Goal: Task Accomplishment & Management: Use online tool/utility

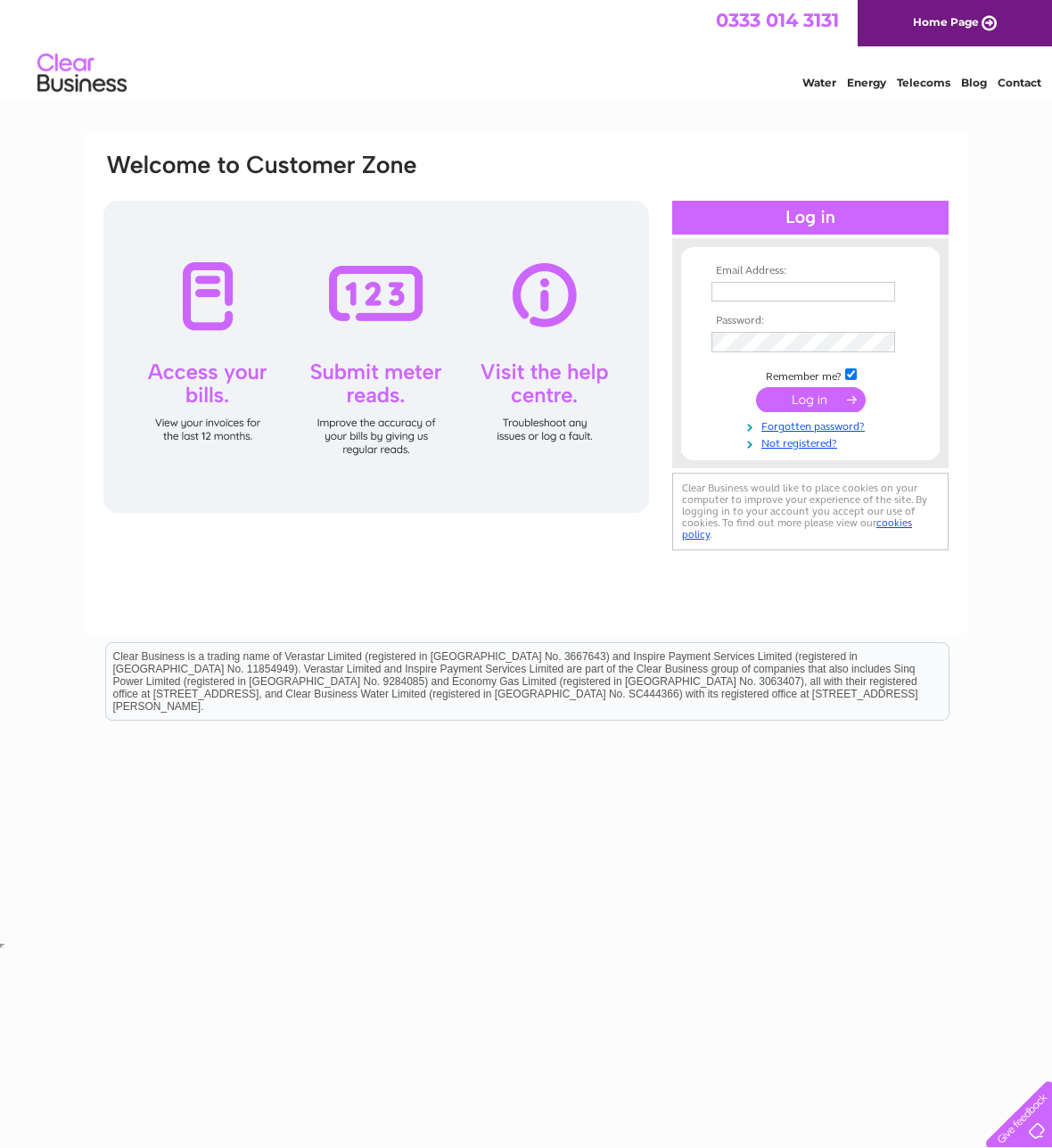
click at [744, 292] on input "text" at bounding box center [803, 292] width 183 height 20
type input "info@geetapatelsolicitors.co.uk"
click at [756, 389] on input "submit" at bounding box center [810, 402] width 109 height 25
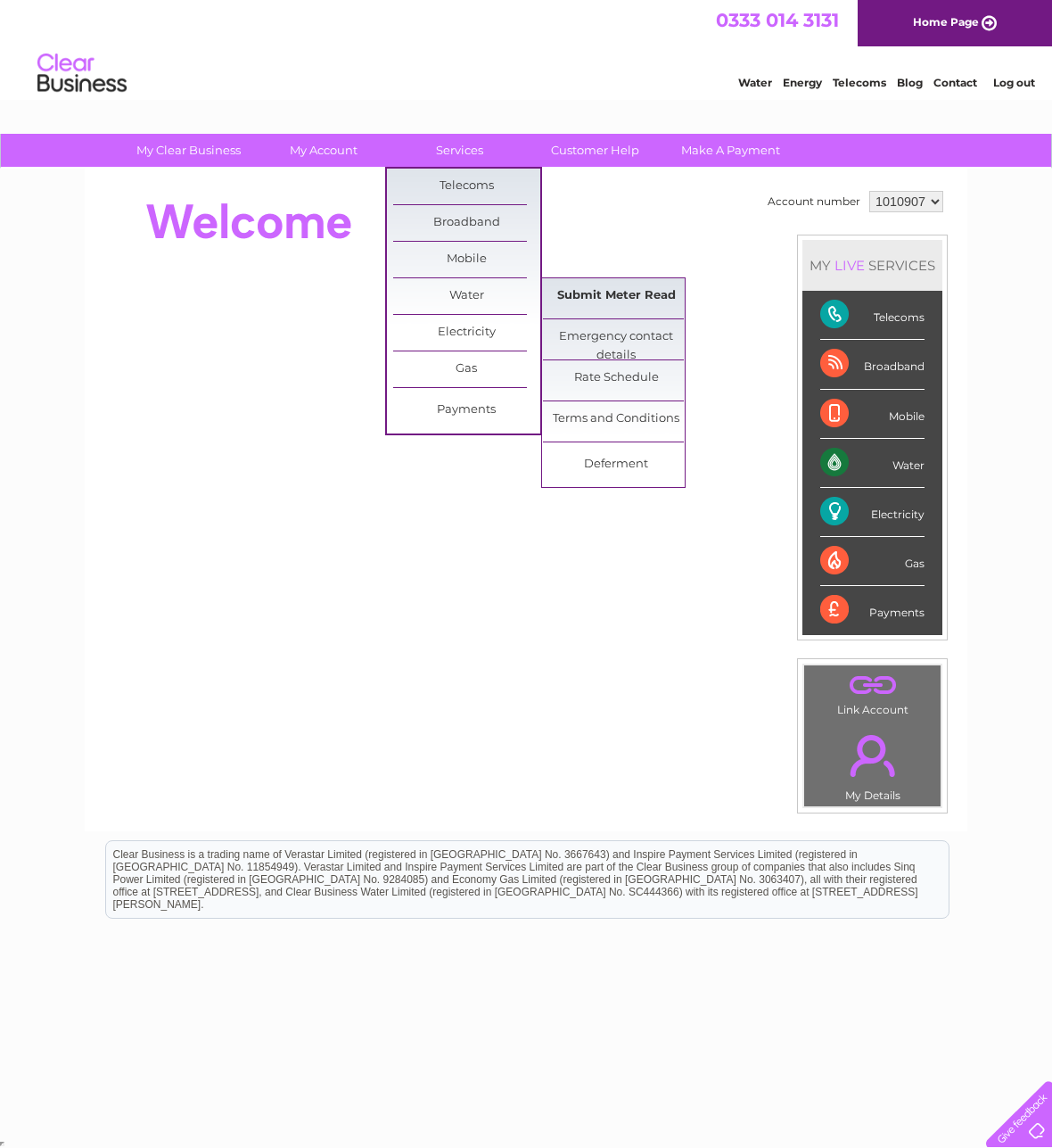
click at [595, 293] on link "Submit Meter Read" at bounding box center [616, 295] width 147 height 35
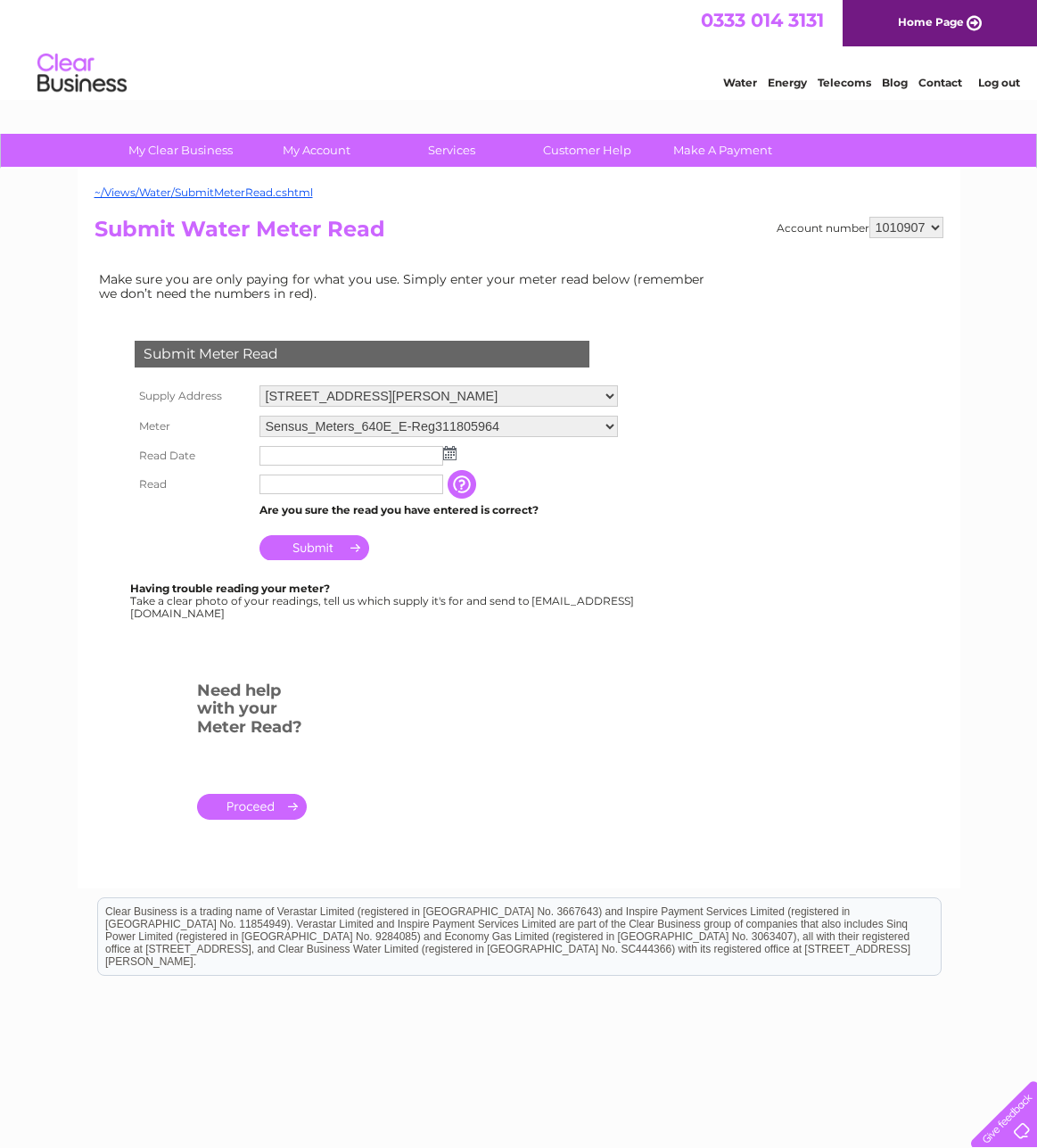
click at [449, 456] on img at bounding box center [450, 453] width 14 height 14
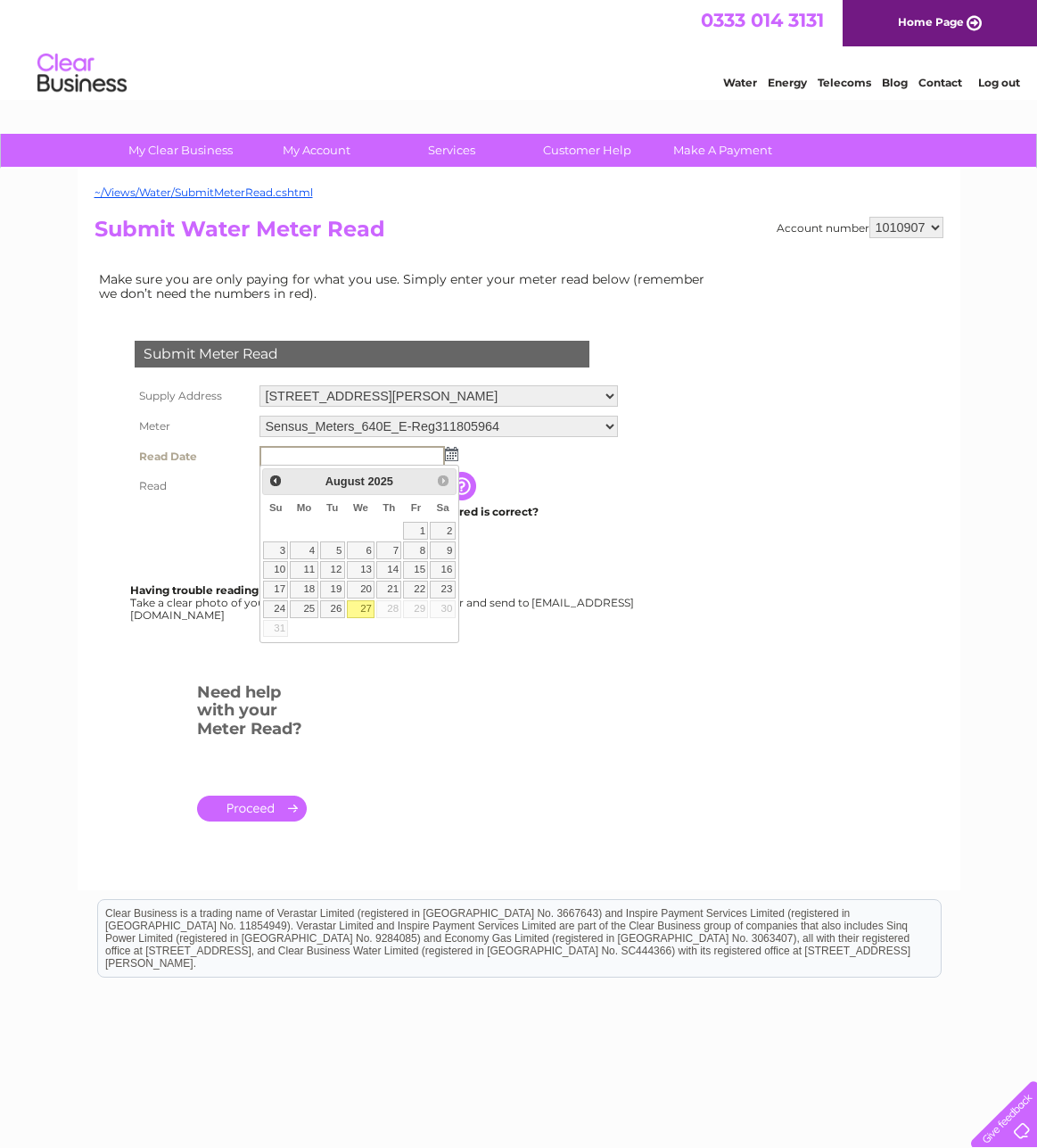
click at [363, 608] on link "27" at bounding box center [361, 610] width 29 height 18
type input "2025/08/27"
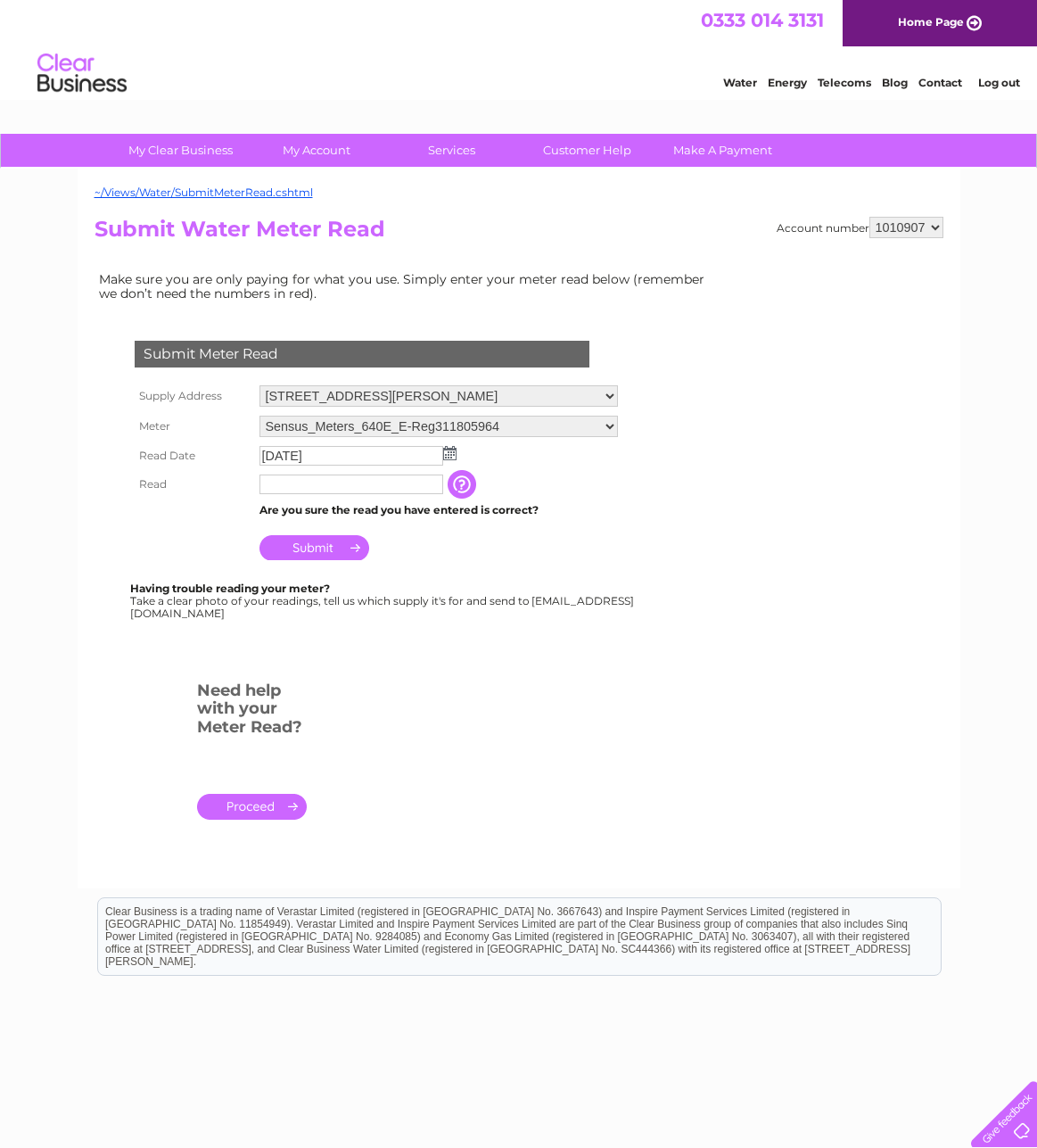
click at [384, 481] on input "text" at bounding box center [350, 484] width 183 height 20
type input "1"
click at [322, 553] on input "Submit" at bounding box center [313, 549] width 109 height 25
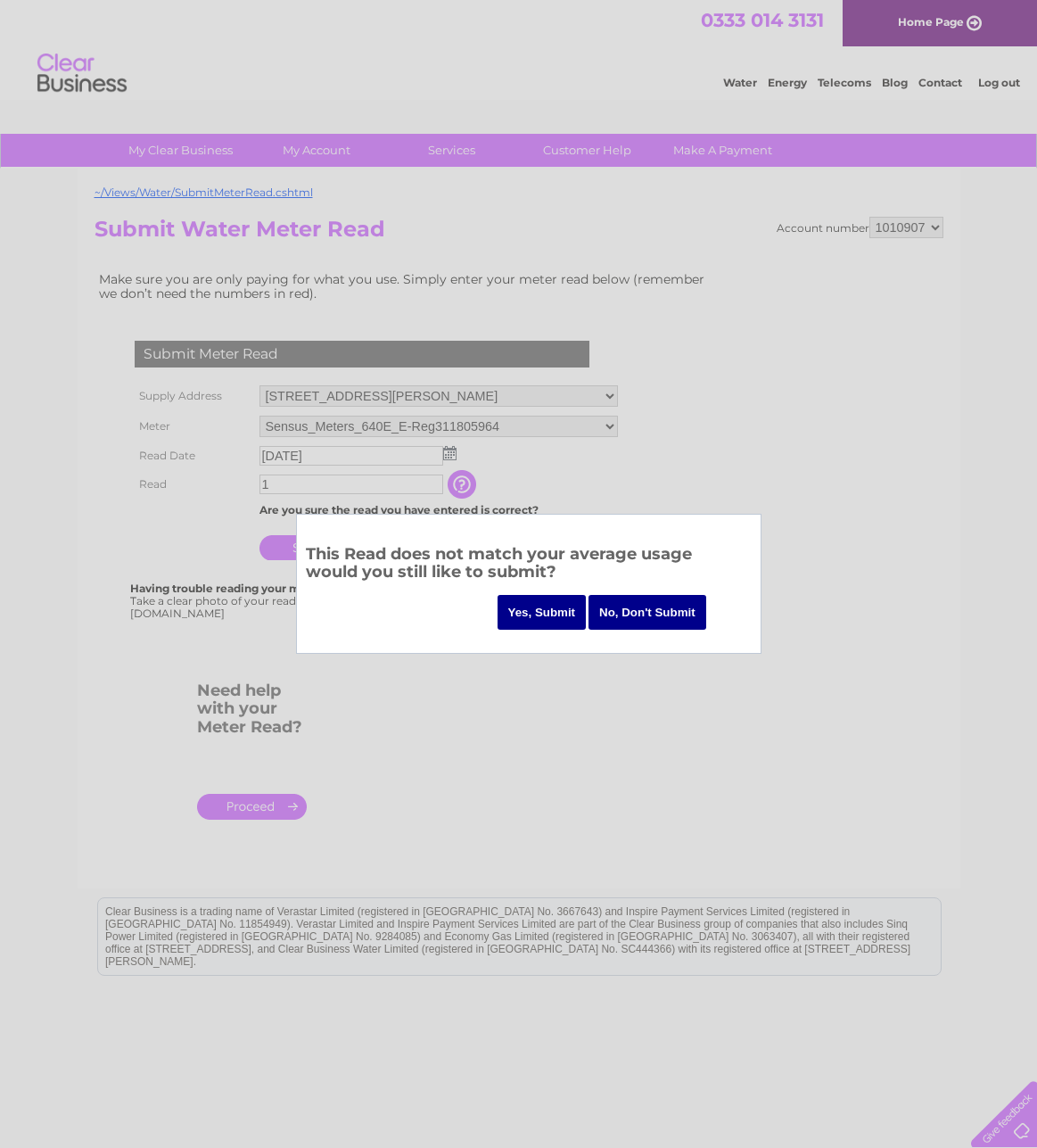
click at [551, 611] on input "Yes, Submit" at bounding box center [542, 612] width 89 height 35
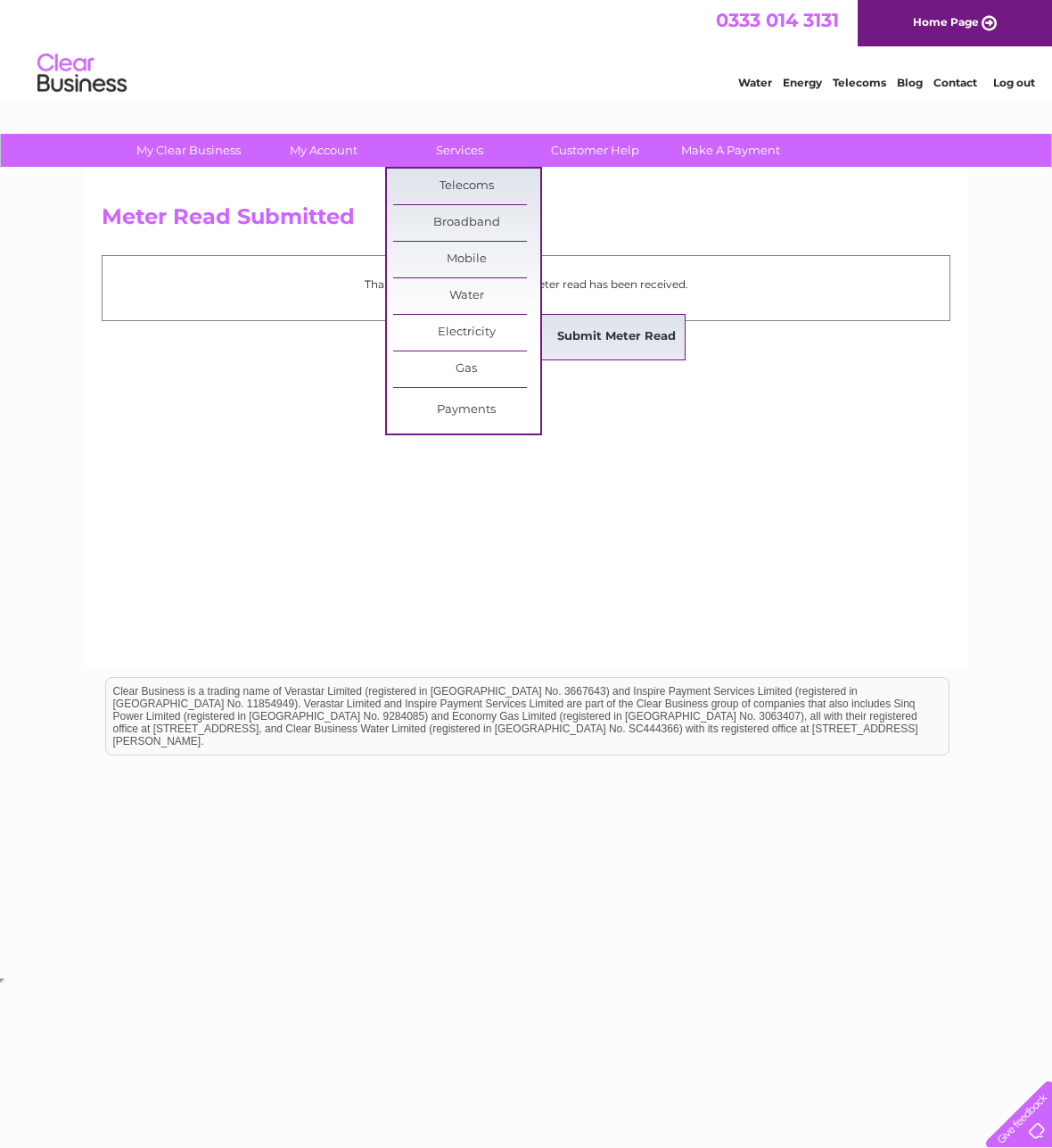
click at [626, 339] on link "Submit Meter Read" at bounding box center [616, 337] width 147 height 35
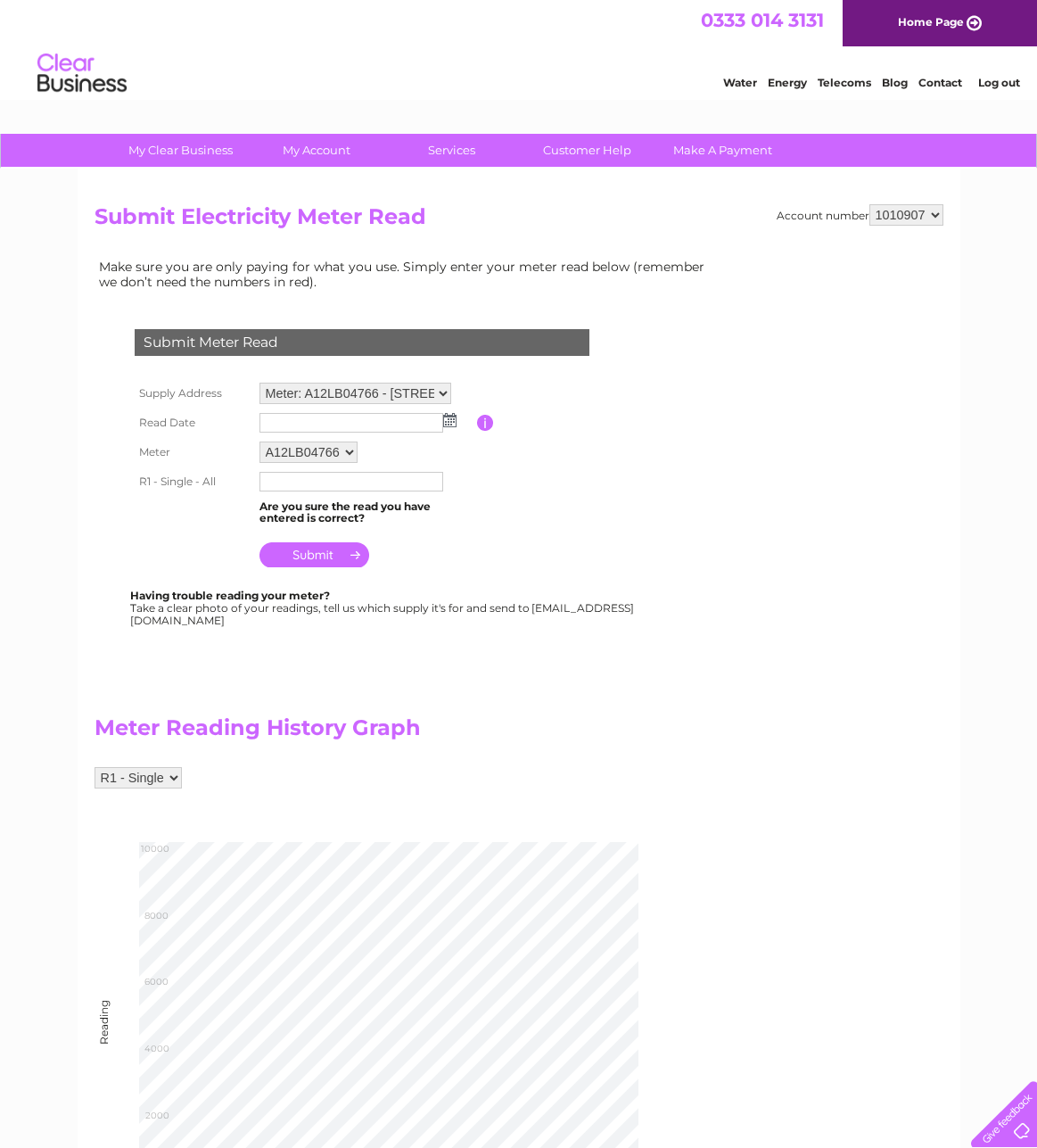
click at [381, 426] on input "text" at bounding box center [350, 423] width 183 height 20
click at [451, 425] on img at bounding box center [452, 421] width 14 height 14
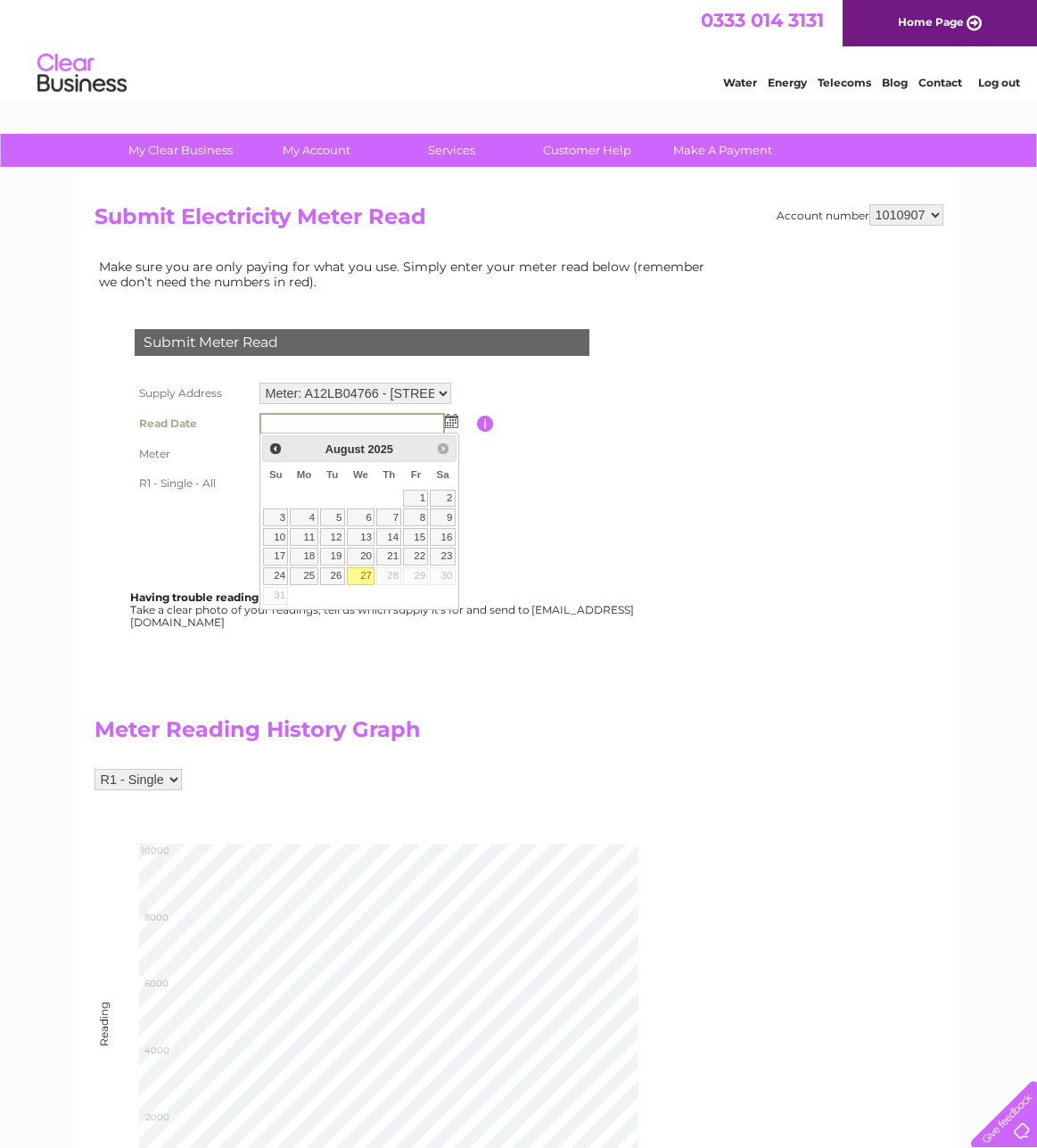
click at [362, 571] on link "27" at bounding box center [361, 576] width 29 height 18
type input "2025/08/27"
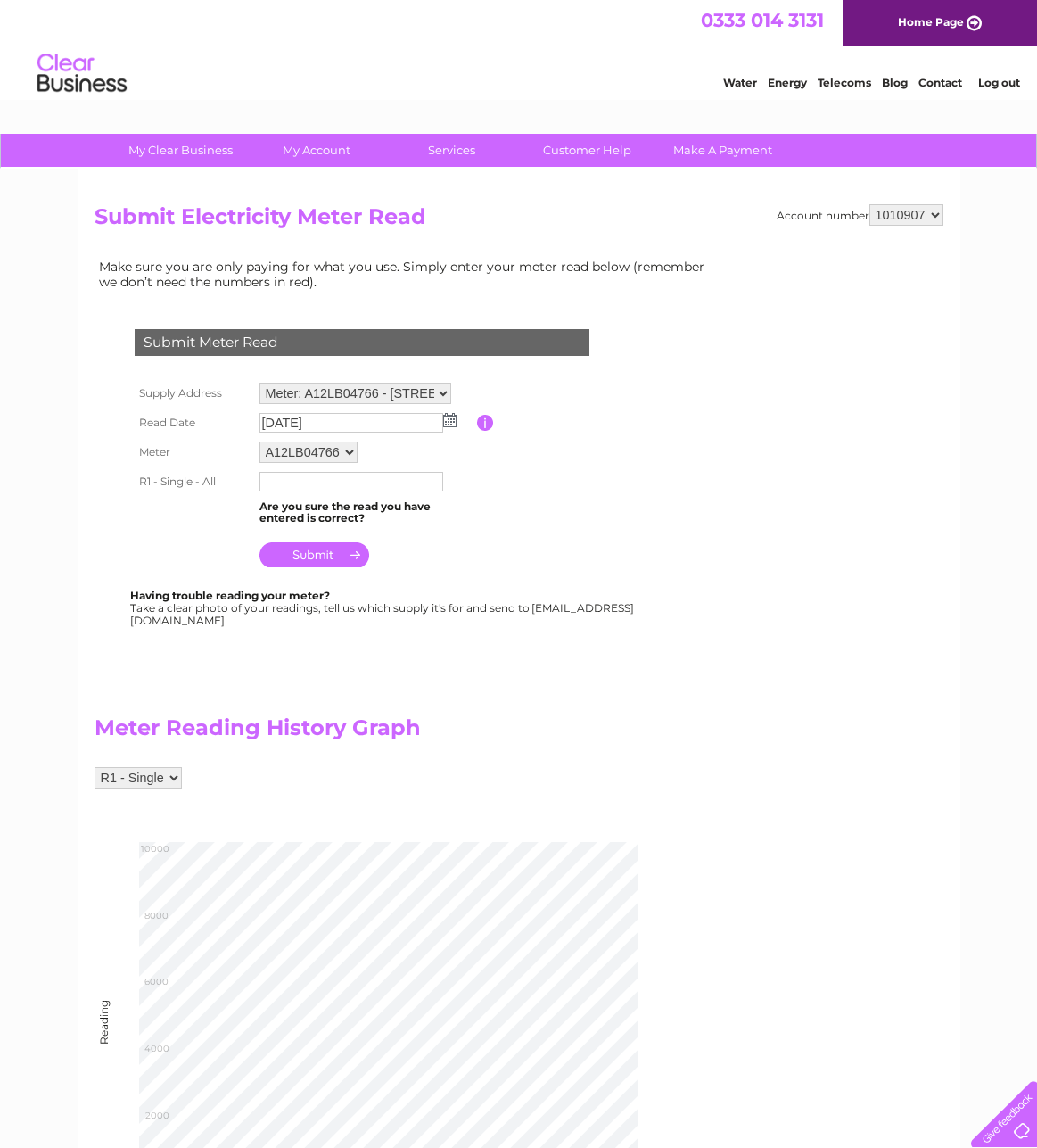
click at [365, 488] on input "text" at bounding box center [350, 481] width 183 height 20
type input "8880"
click at [313, 554] on input "submit" at bounding box center [313, 556] width 109 height 25
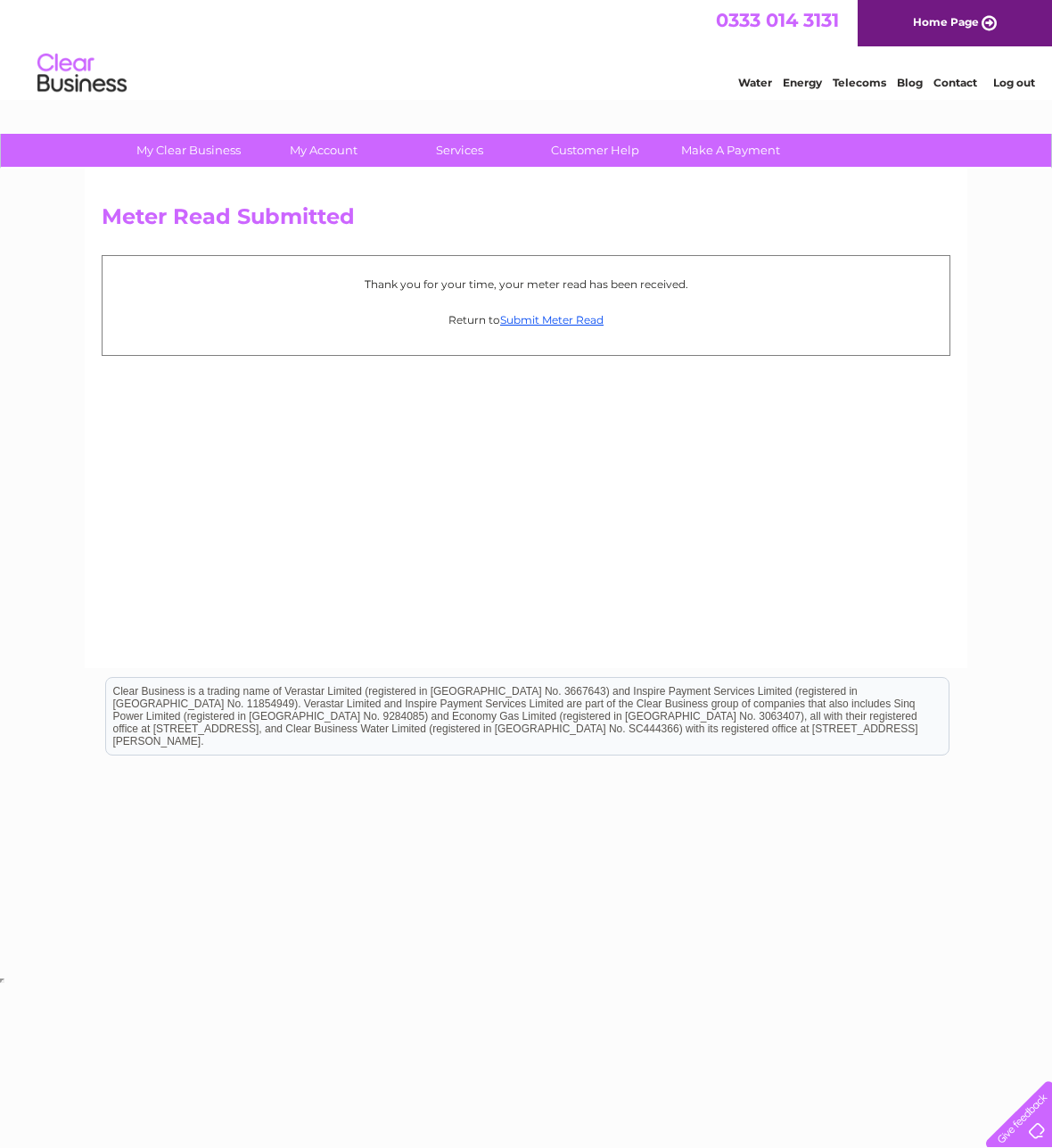
click at [1019, 87] on link "Log out" at bounding box center [1014, 82] width 42 height 14
